Goal: Transaction & Acquisition: Purchase product/service

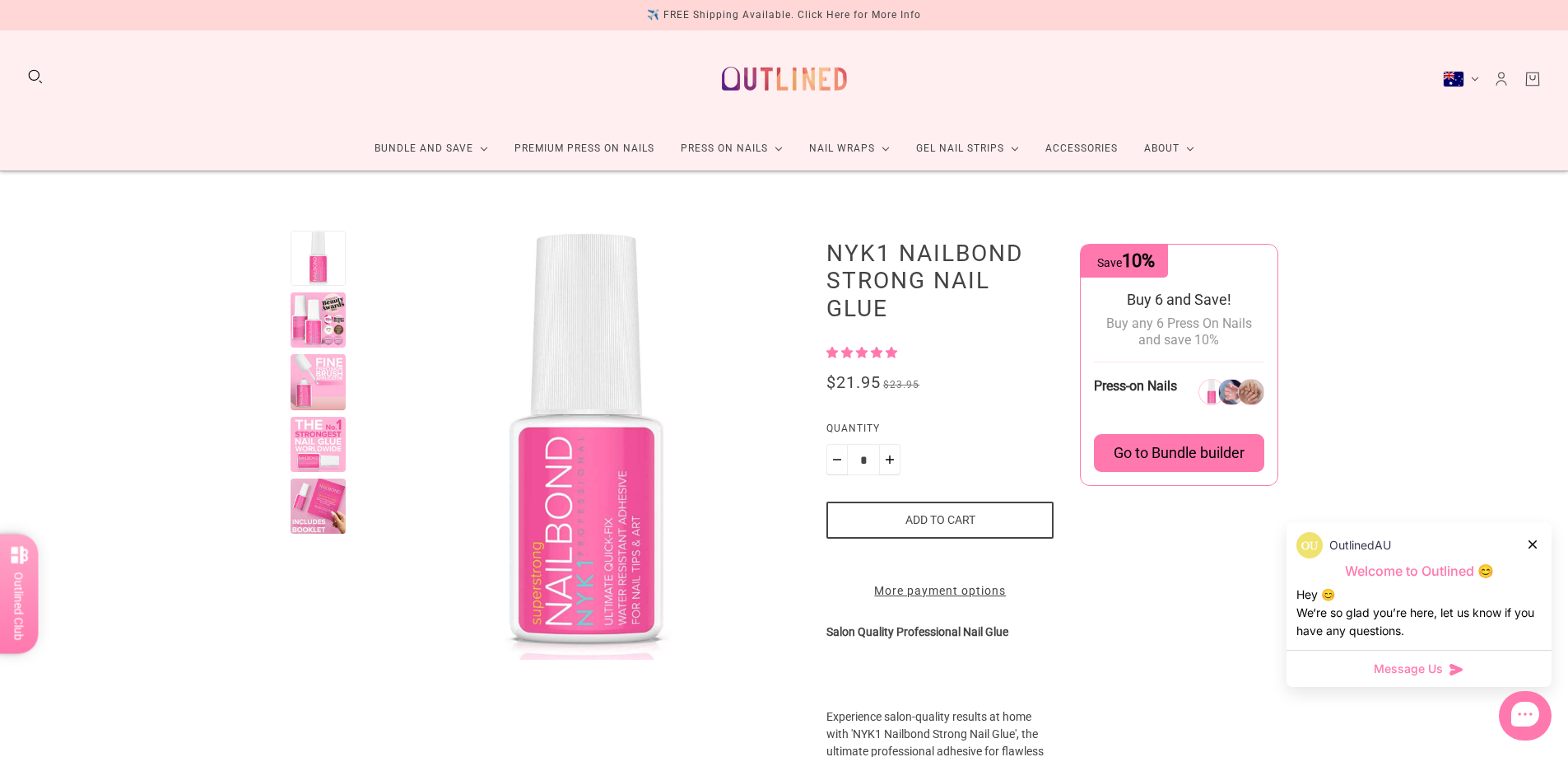
click at [321, 326] on div at bounding box center [318, 320] width 55 height 55
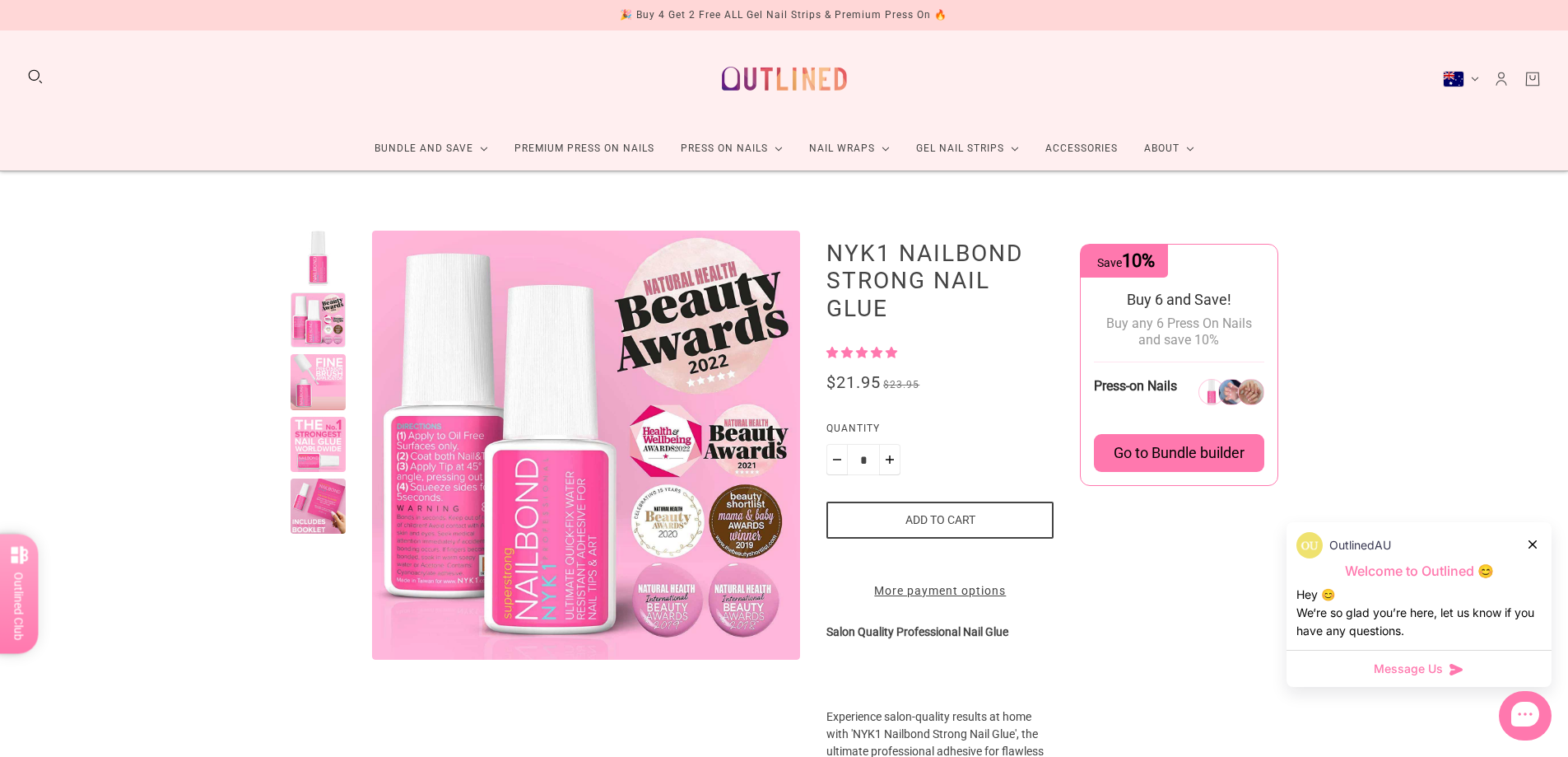
click at [316, 393] on div at bounding box center [318, 381] width 55 height 55
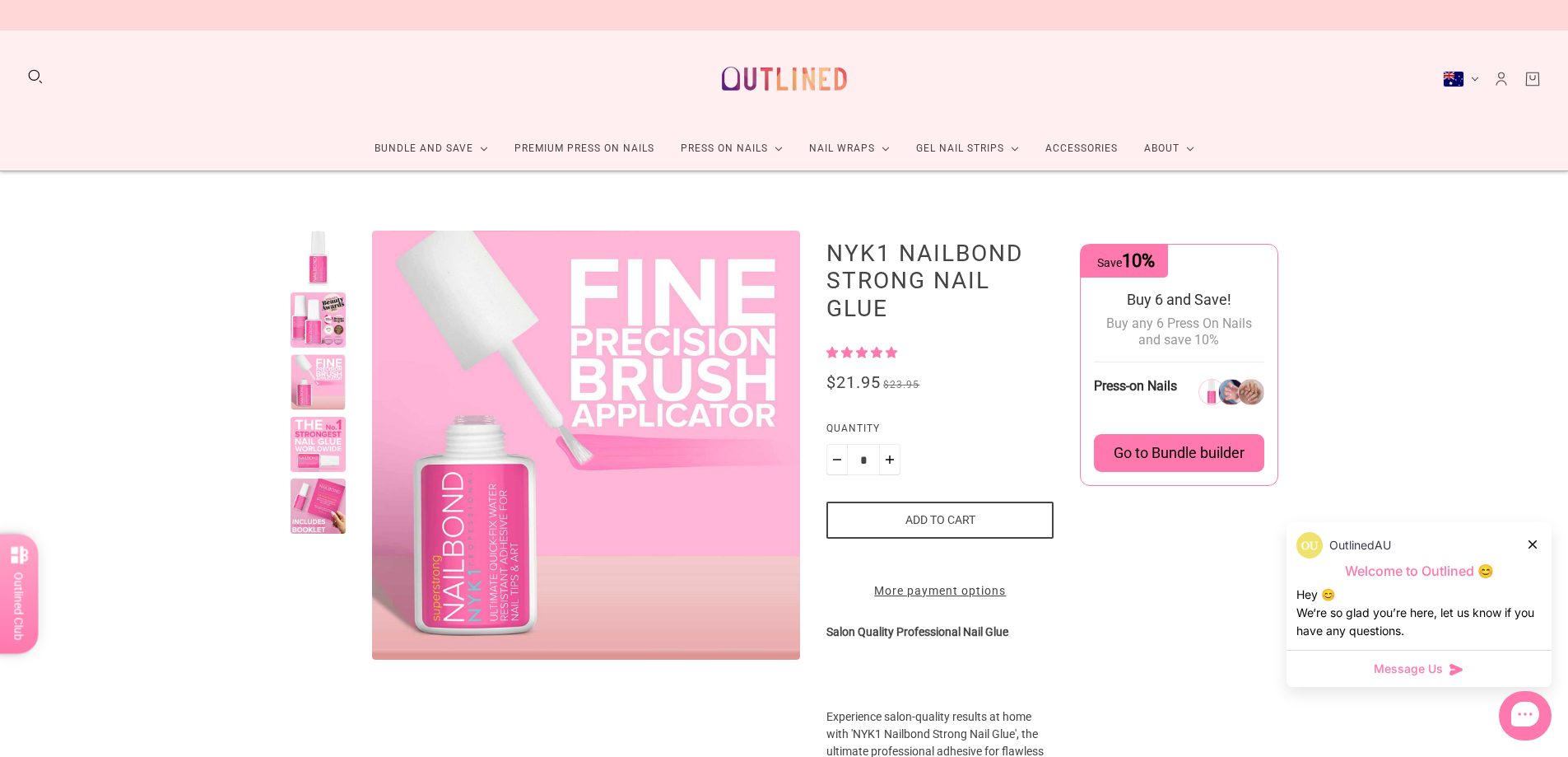
click at [321, 435] on div at bounding box center [318, 444] width 55 height 55
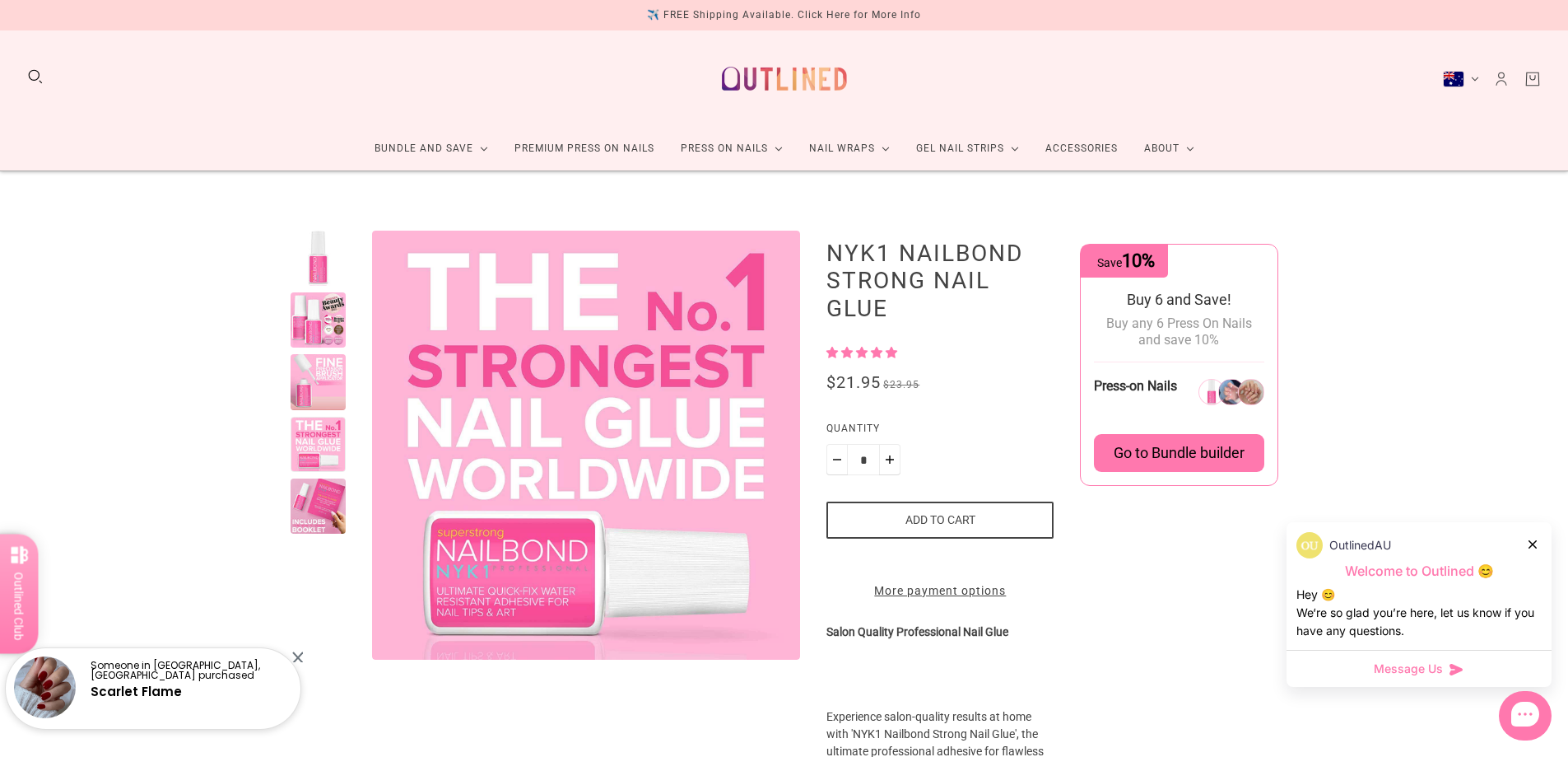
click at [321, 500] on div at bounding box center [318, 506] width 55 height 55
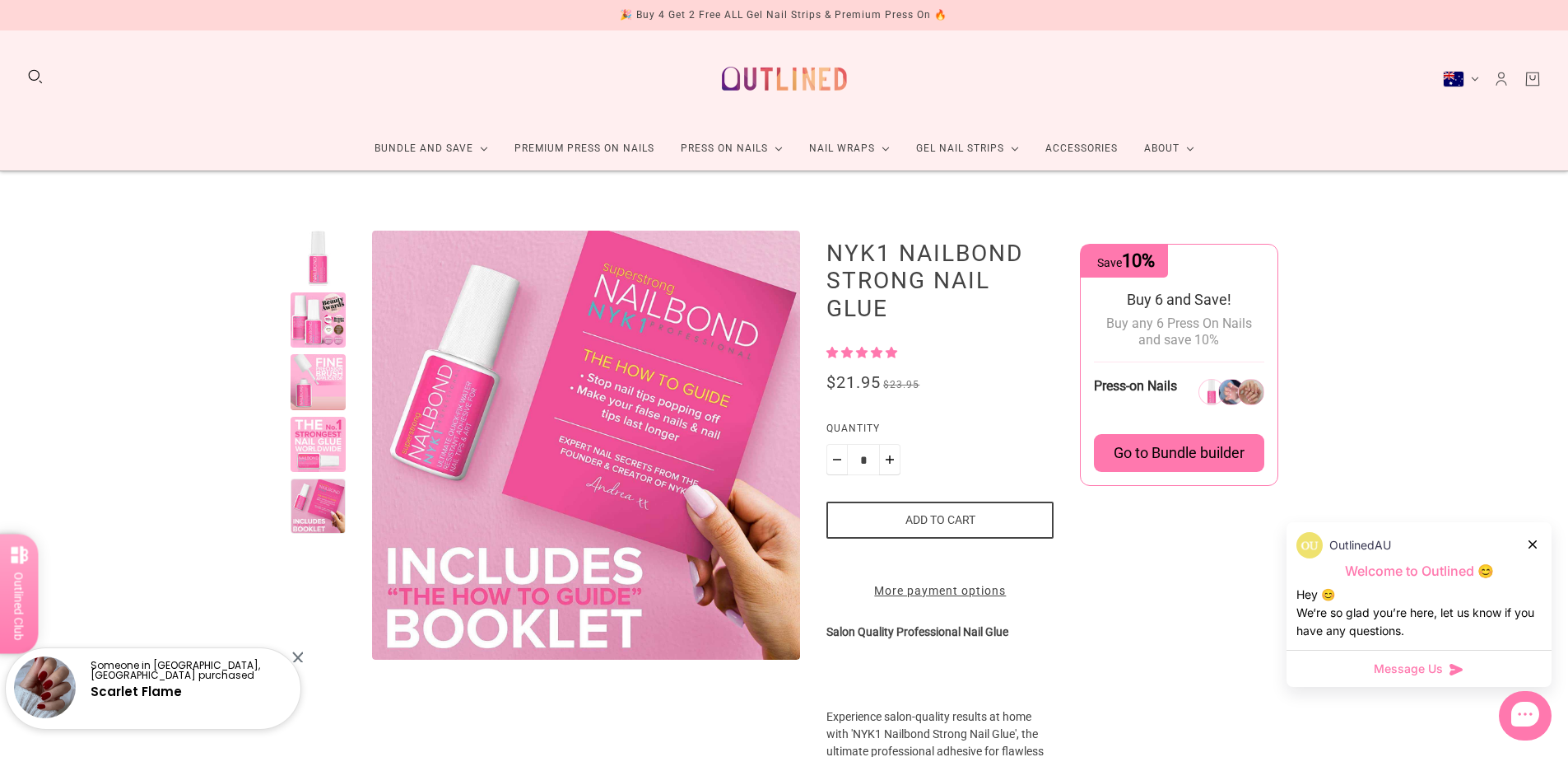
click at [299, 654] on div at bounding box center [297, 656] width 11 height 11
click at [587, 150] on link "Premium Press On Nails" at bounding box center [585, 149] width 166 height 44
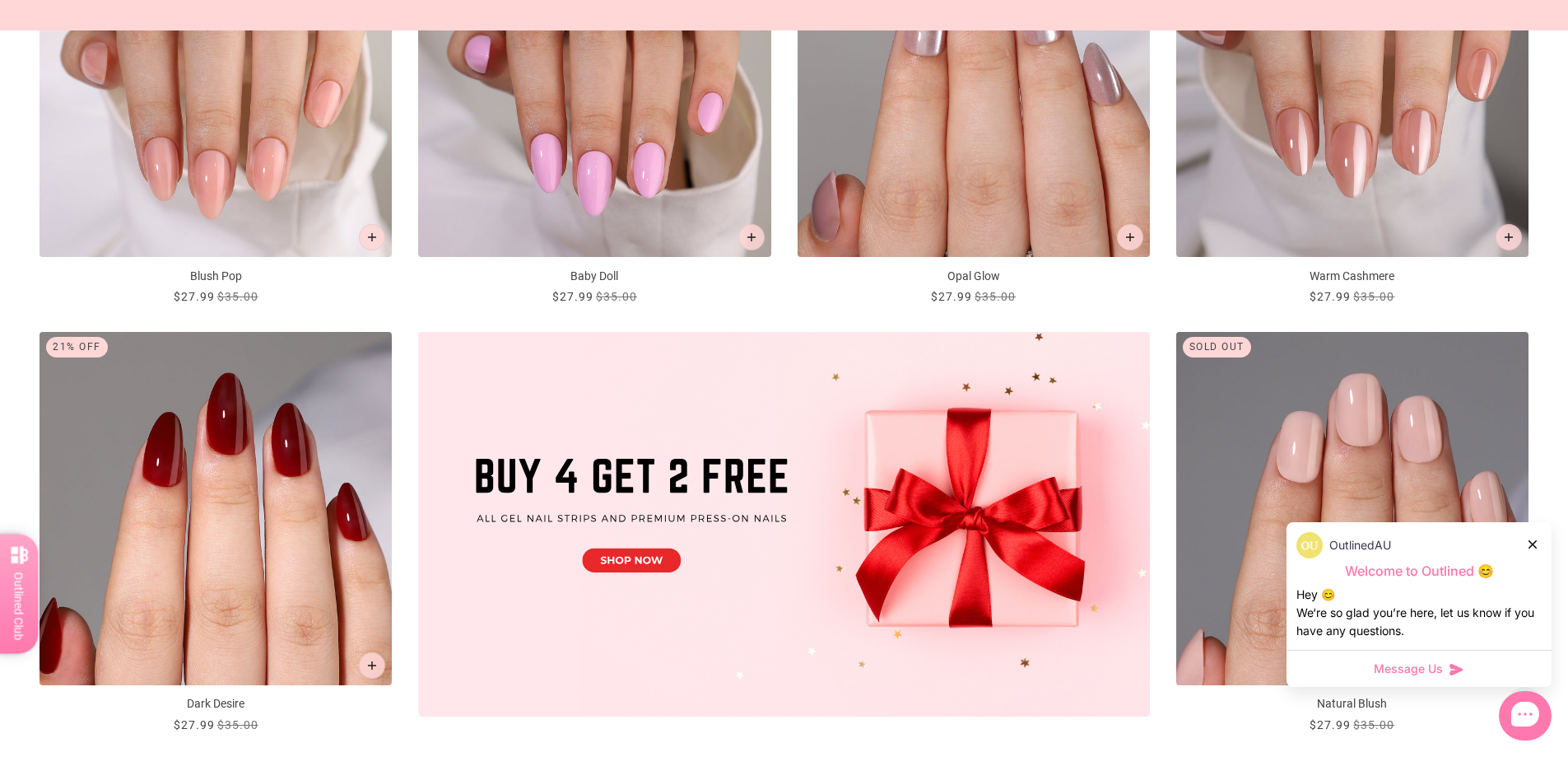
scroll to position [440, 0]
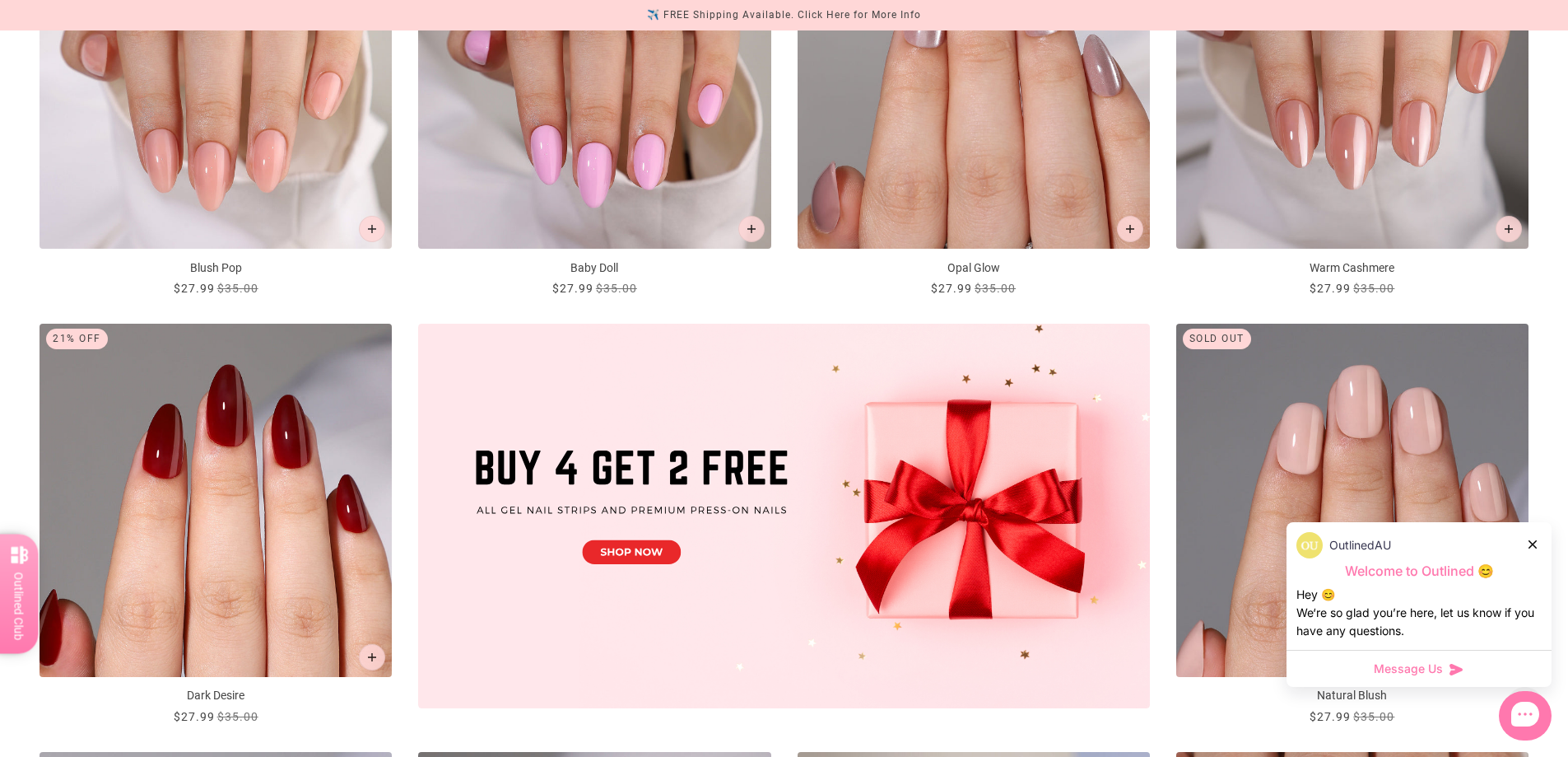
click at [1535, 542] on icon at bounding box center [1533, 544] width 8 height 8
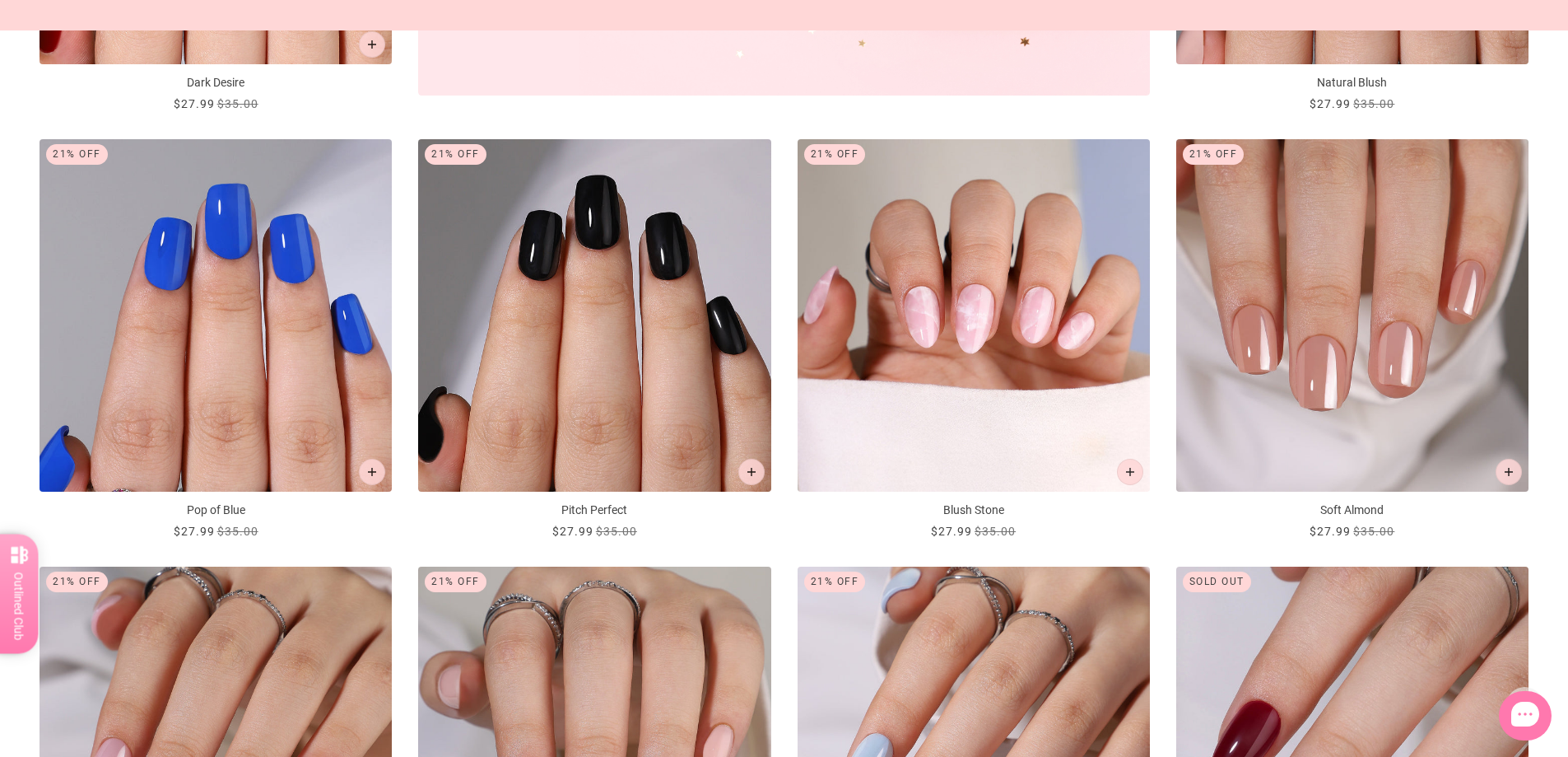
scroll to position [1100, 0]
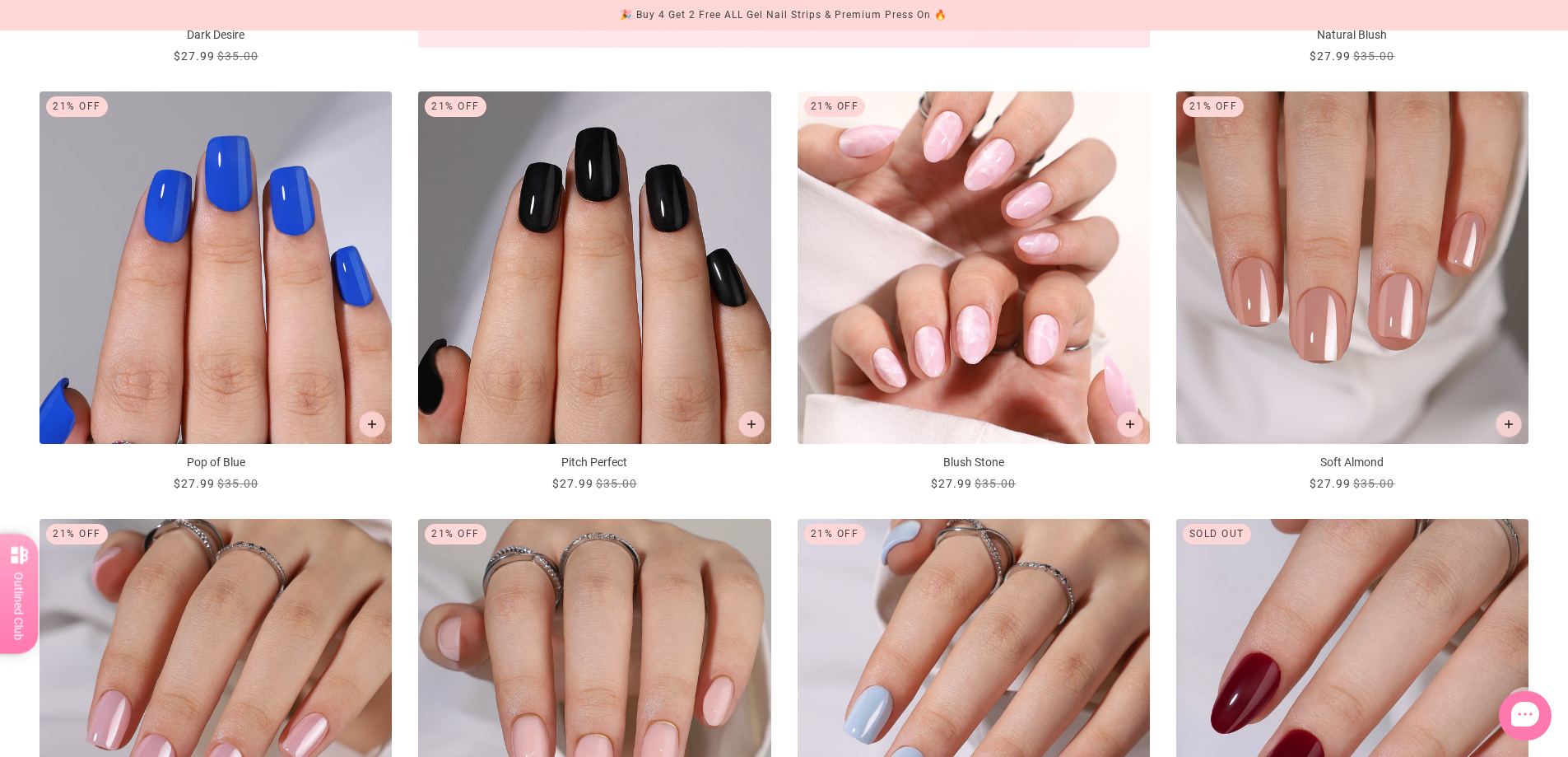
click at [949, 421] on img "Blush Stone" at bounding box center [974, 267] width 352 height 352
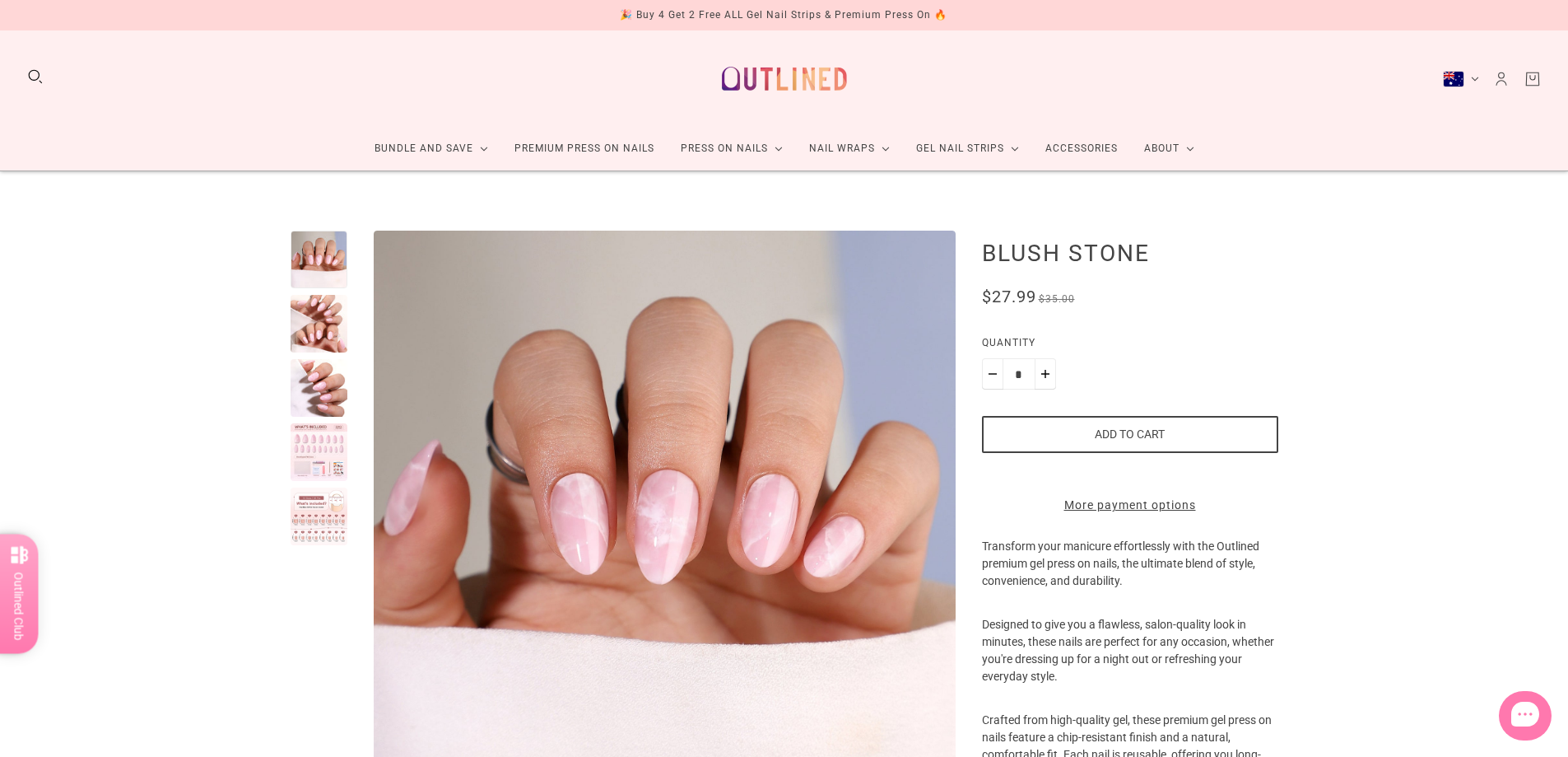
click at [342, 461] on div at bounding box center [319, 452] width 58 height 58
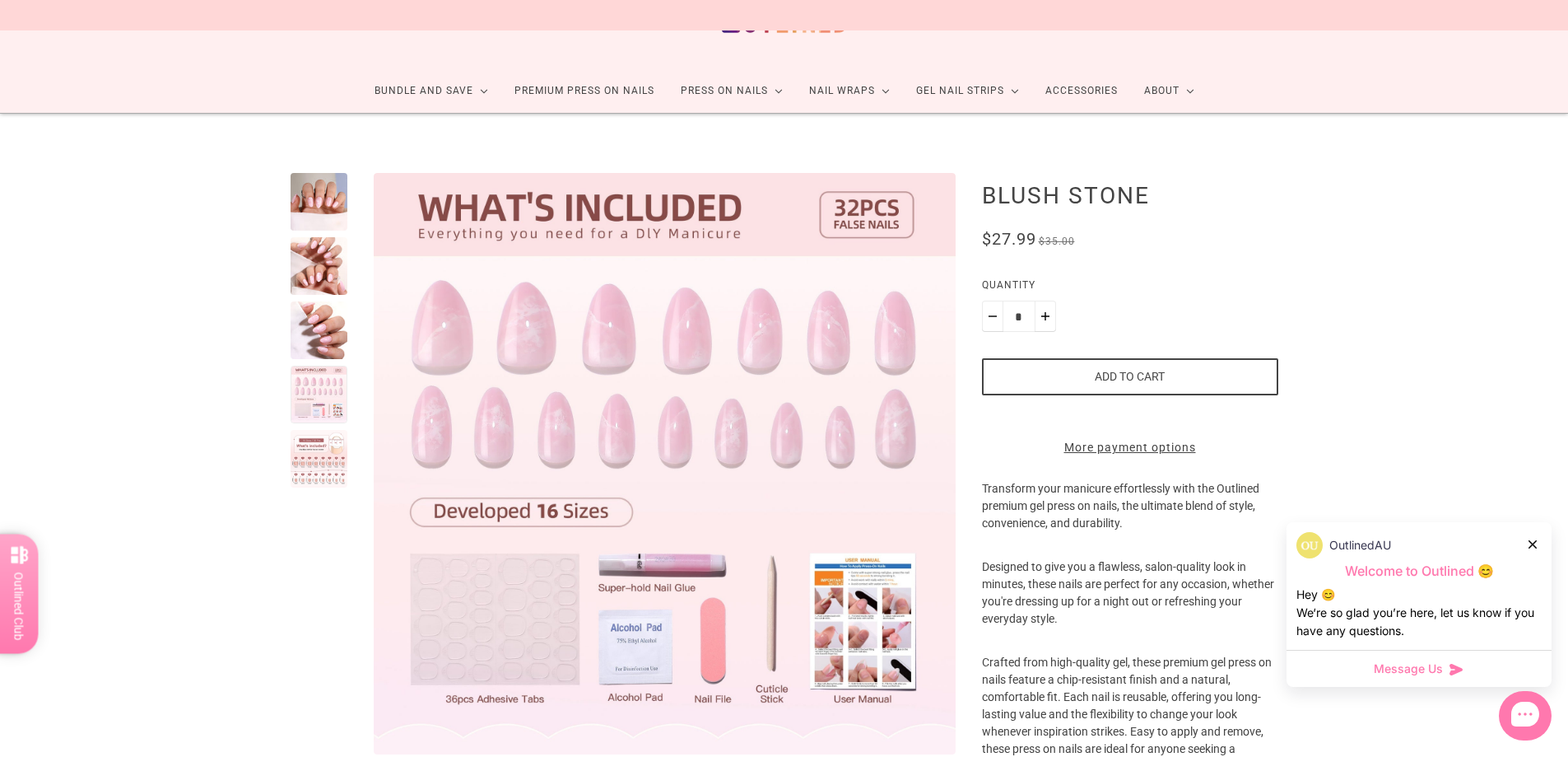
scroll to position [93, 0]
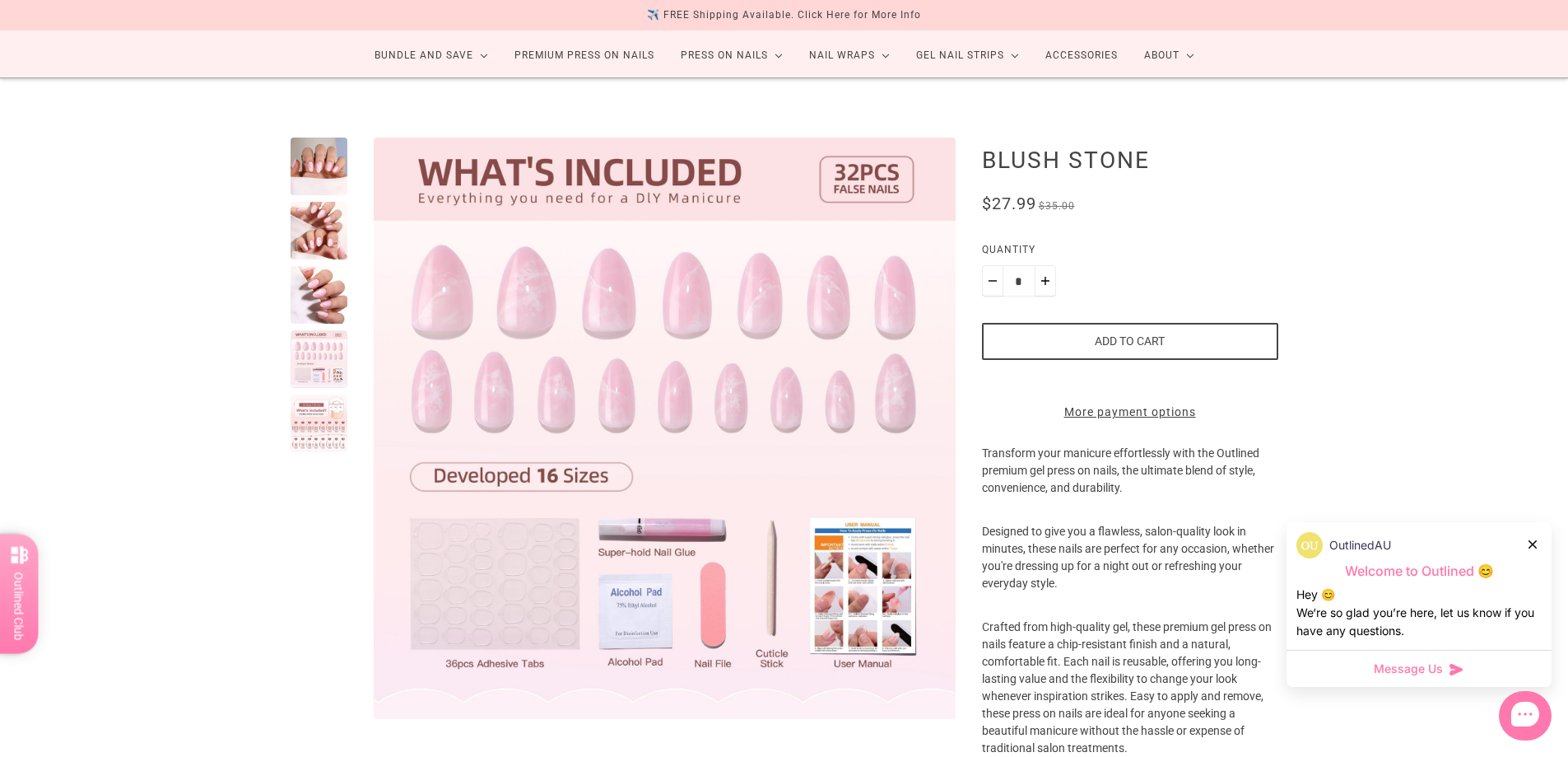
click at [300, 426] on div at bounding box center [319, 423] width 58 height 58
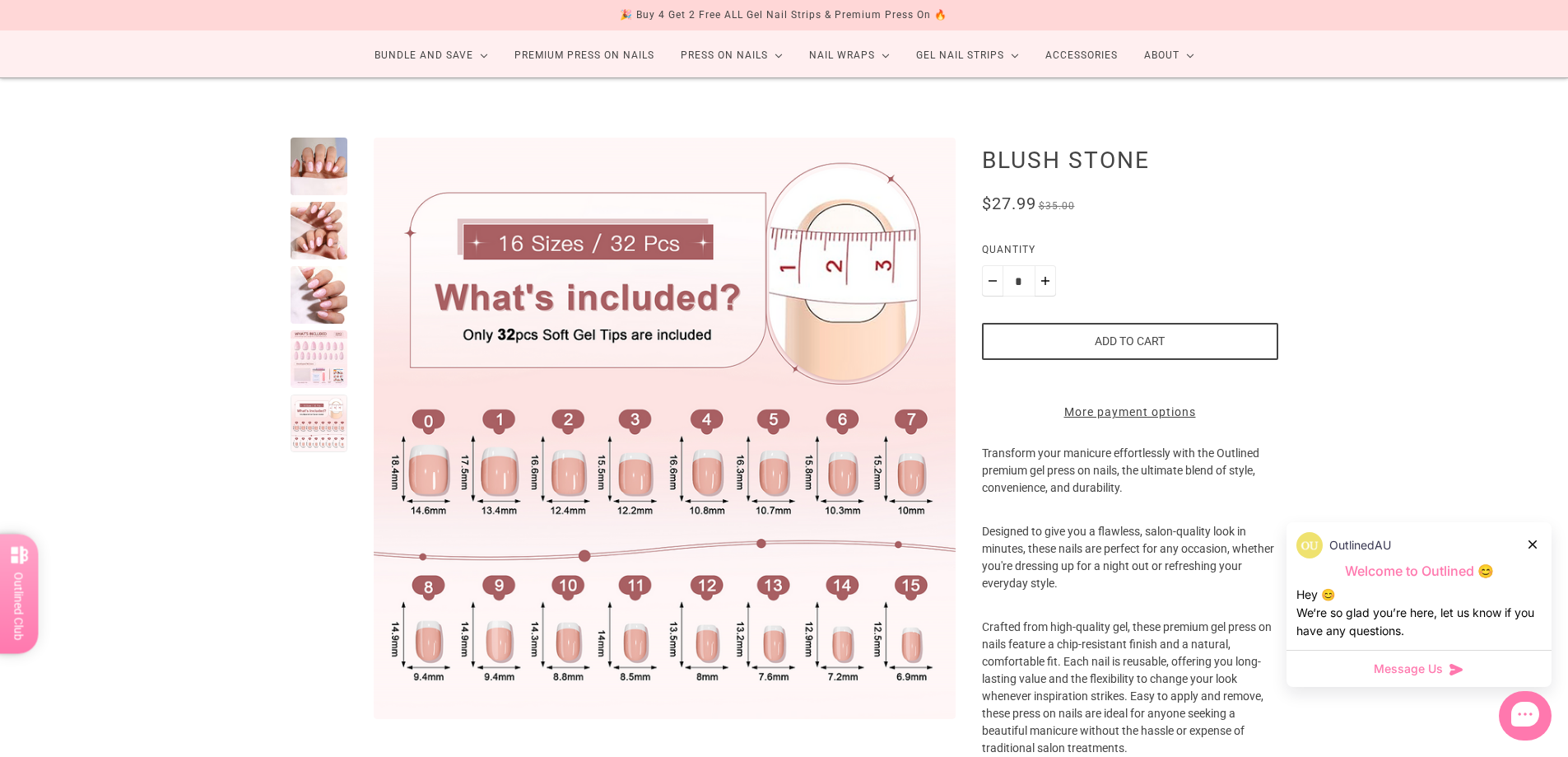
click at [1536, 541] on icon at bounding box center [1533, 544] width 8 height 8
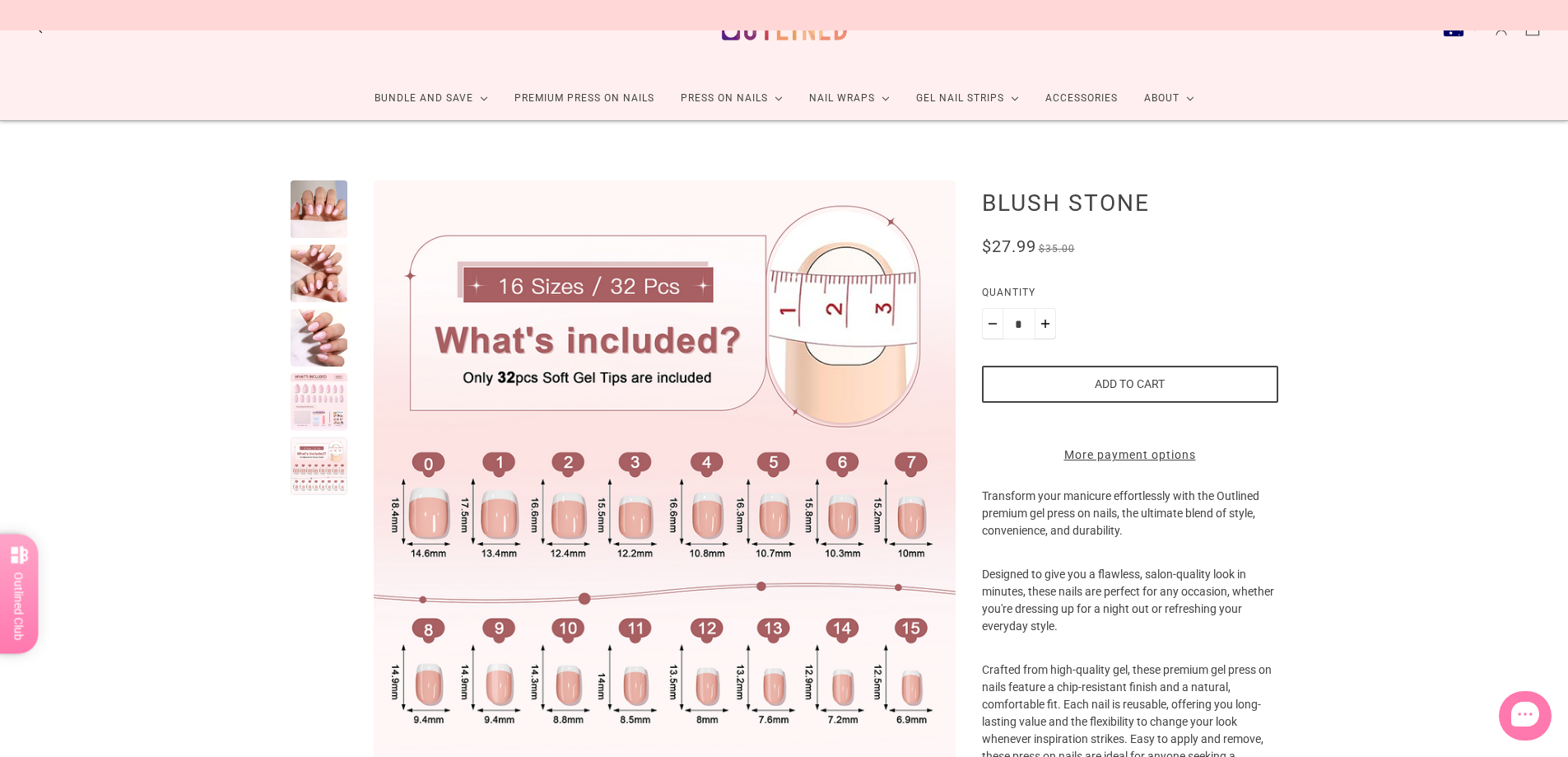
scroll to position [0, 0]
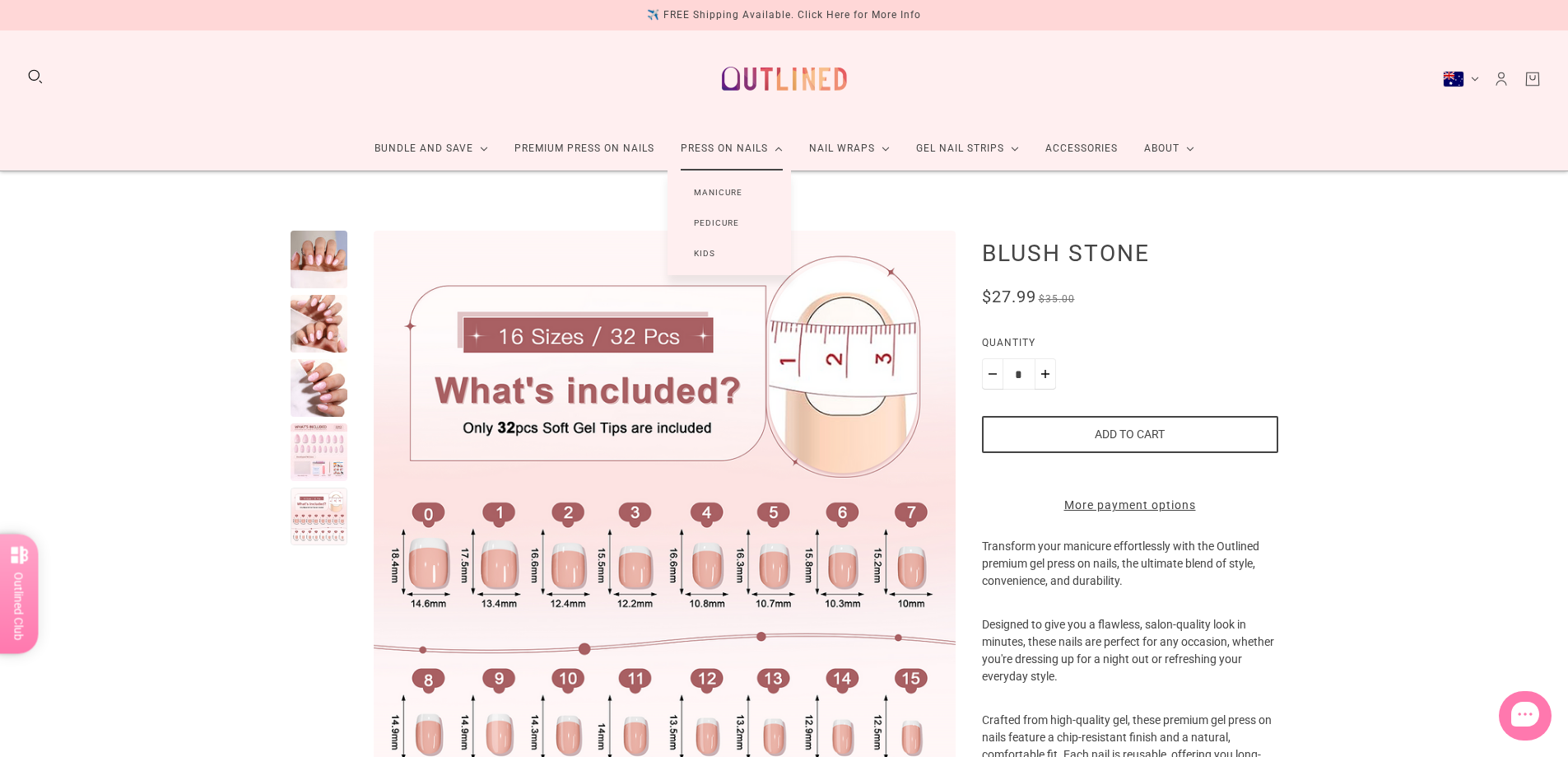
click at [721, 191] on link "Manicure" at bounding box center [719, 192] width 102 height 30
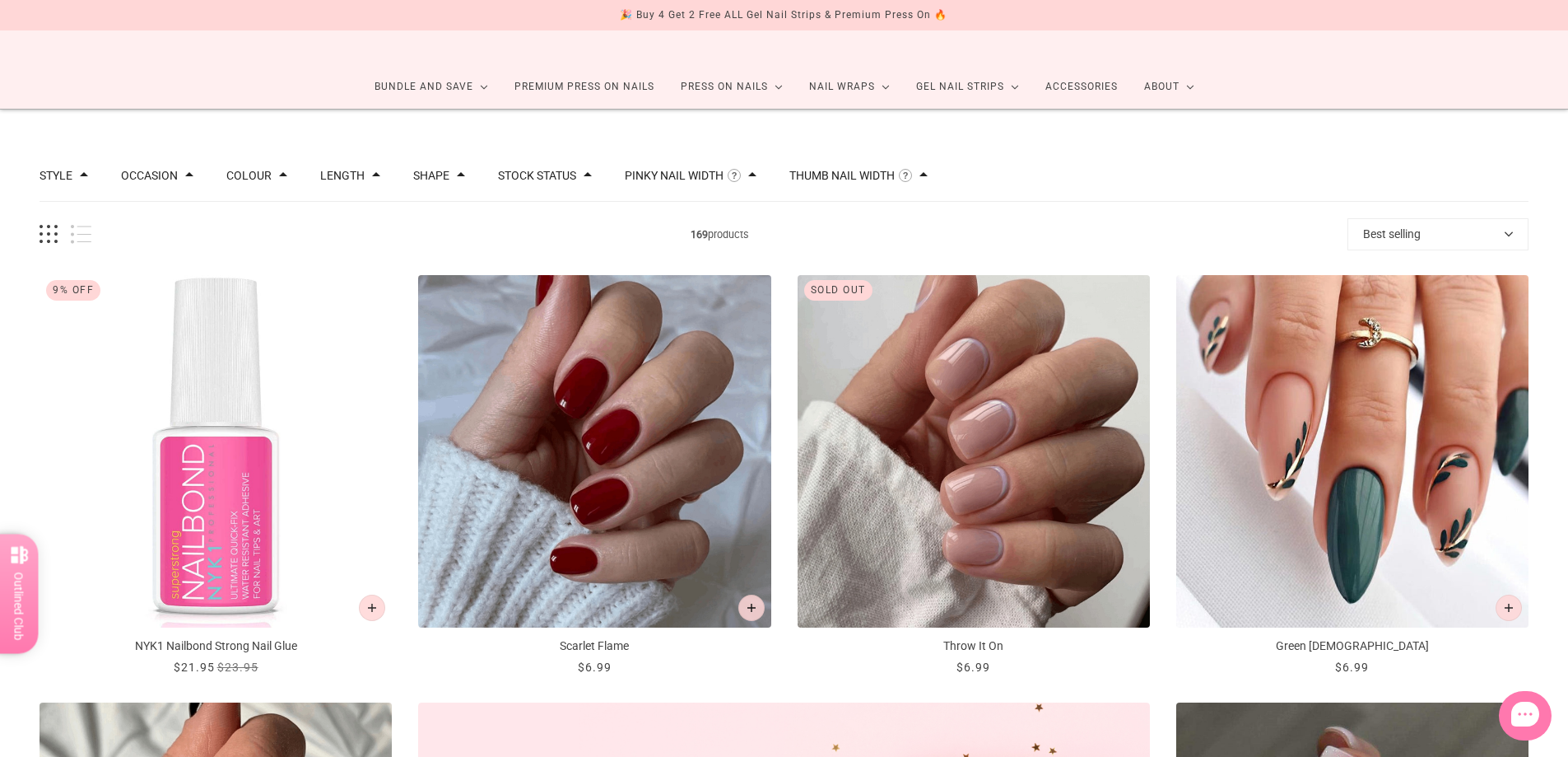
scroll to position [62, 0]
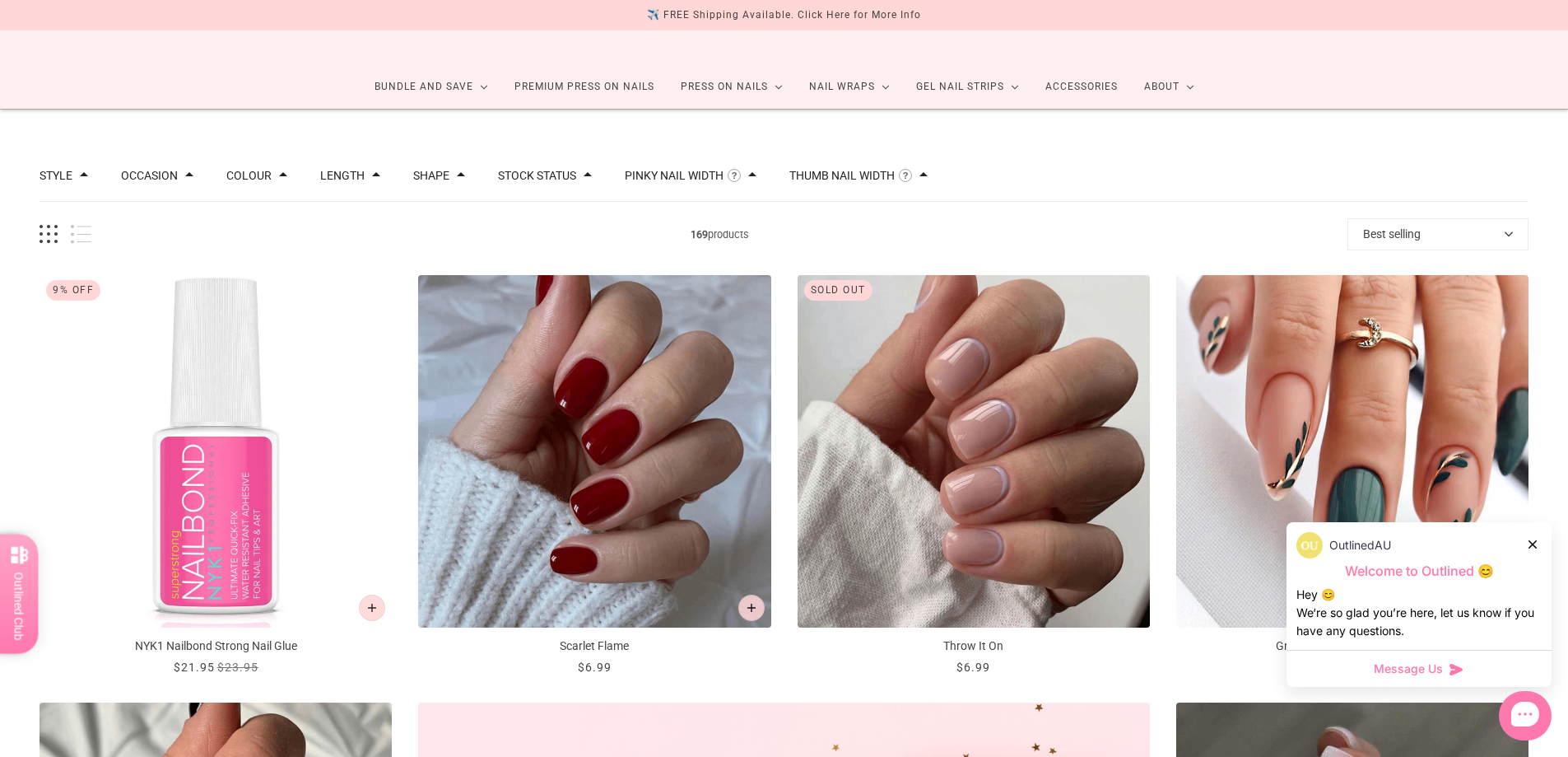
click at [1530, 550] on div at bounding box center [1534, 544] width 10 height 18
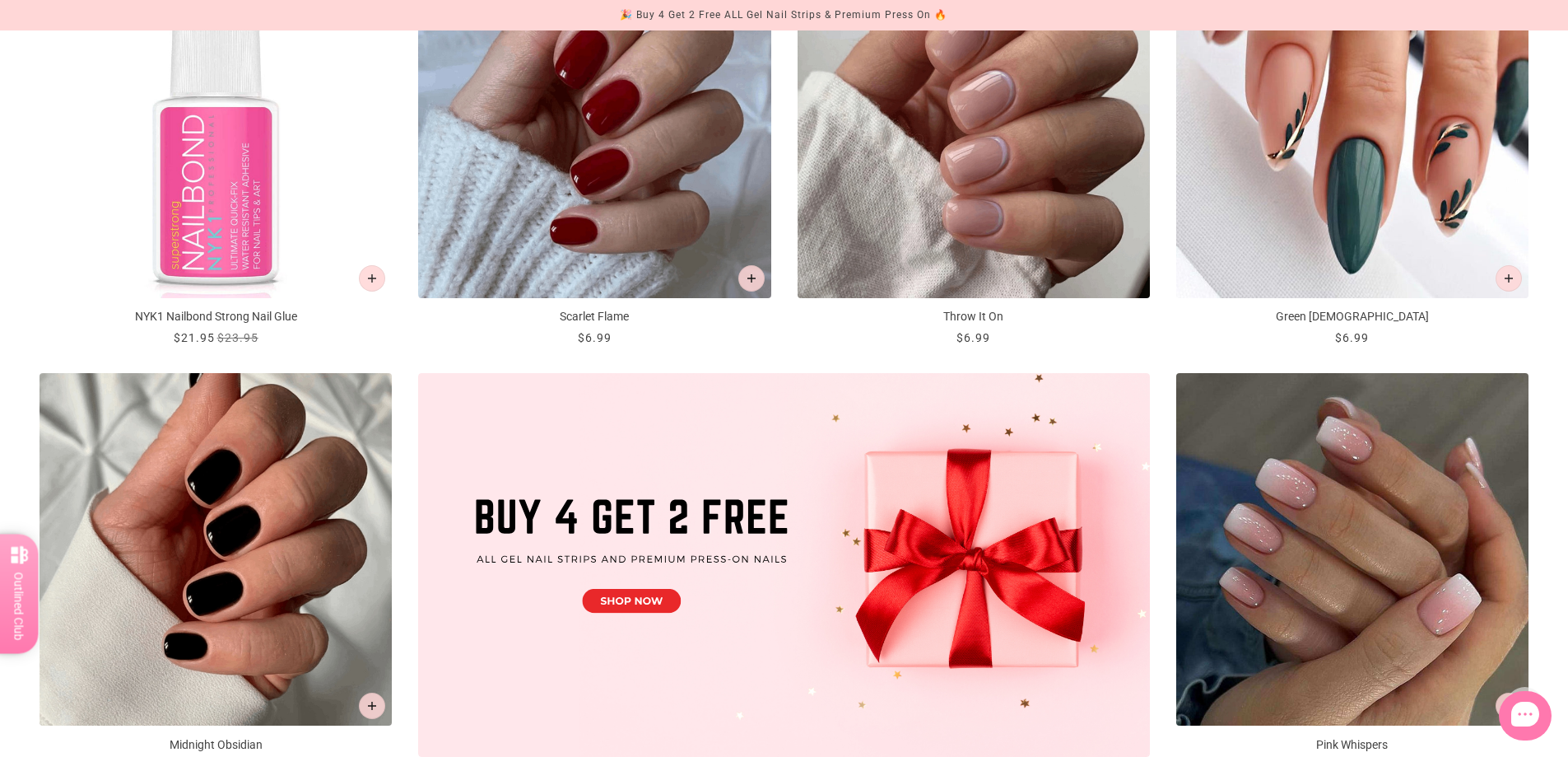
scroll to position [0, 0]
